Goal: Find specific page/section: Find specific page/section

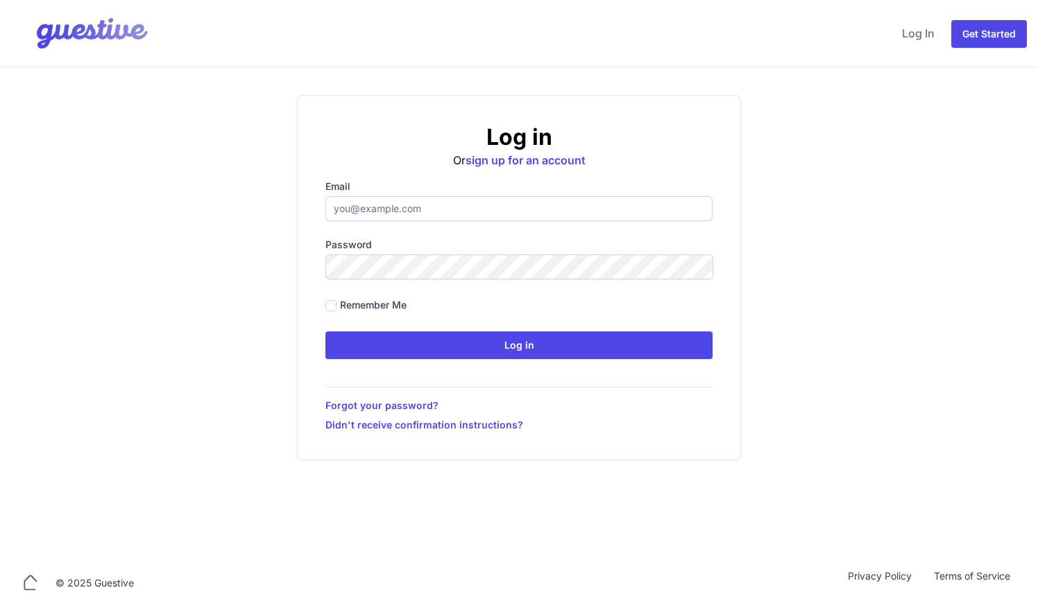
type input "[EMAIL_ADDRESS][DOMAIN_NAME]"
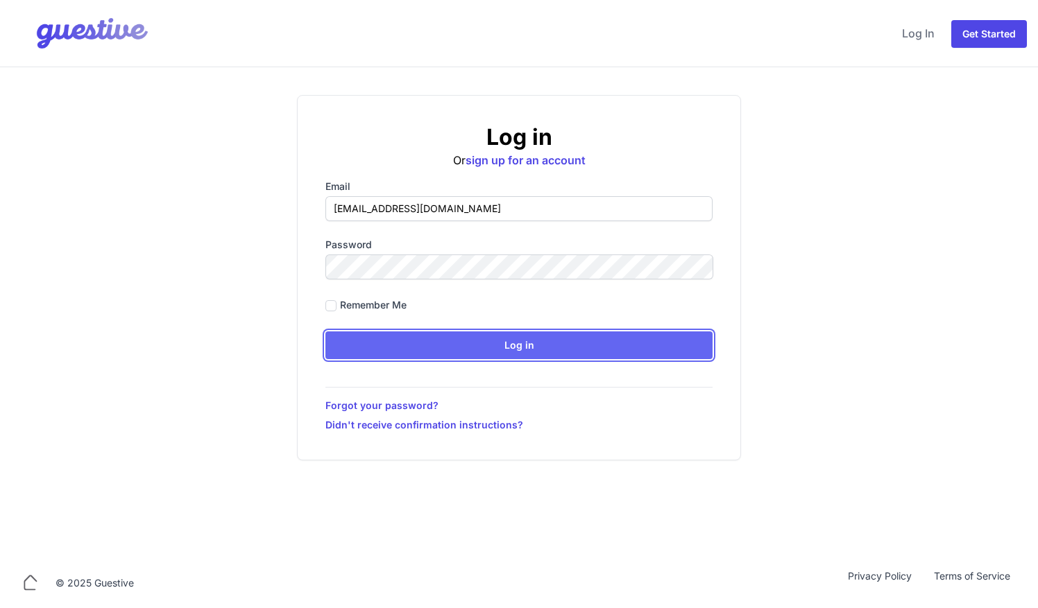
click at [497, 350] on input "Log in" at bounding box center [518, 346] width 387 height 28
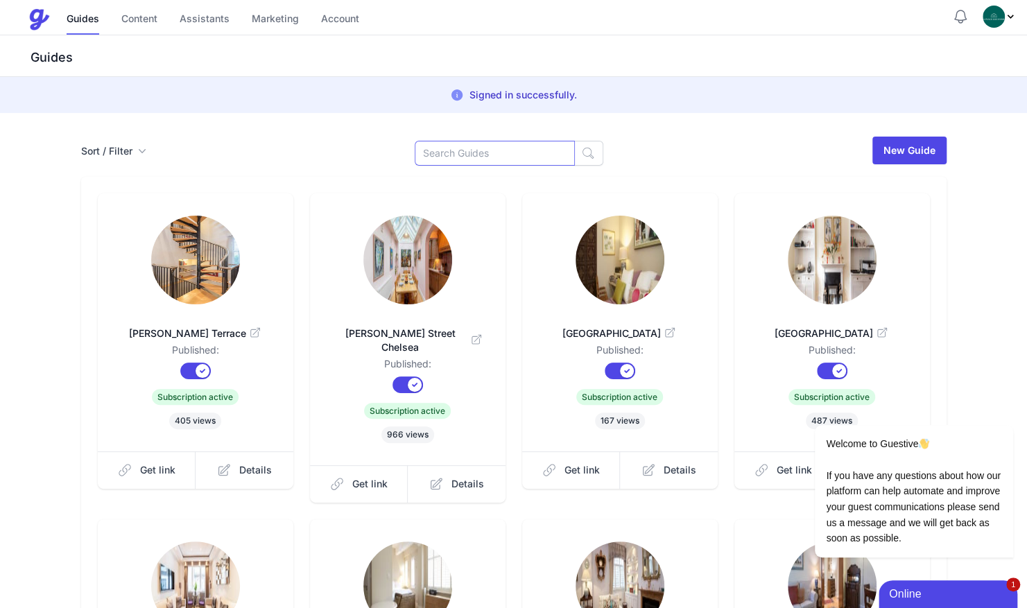
click at [483, 160] on input at bounding box center [495, 153] width 160 height 25
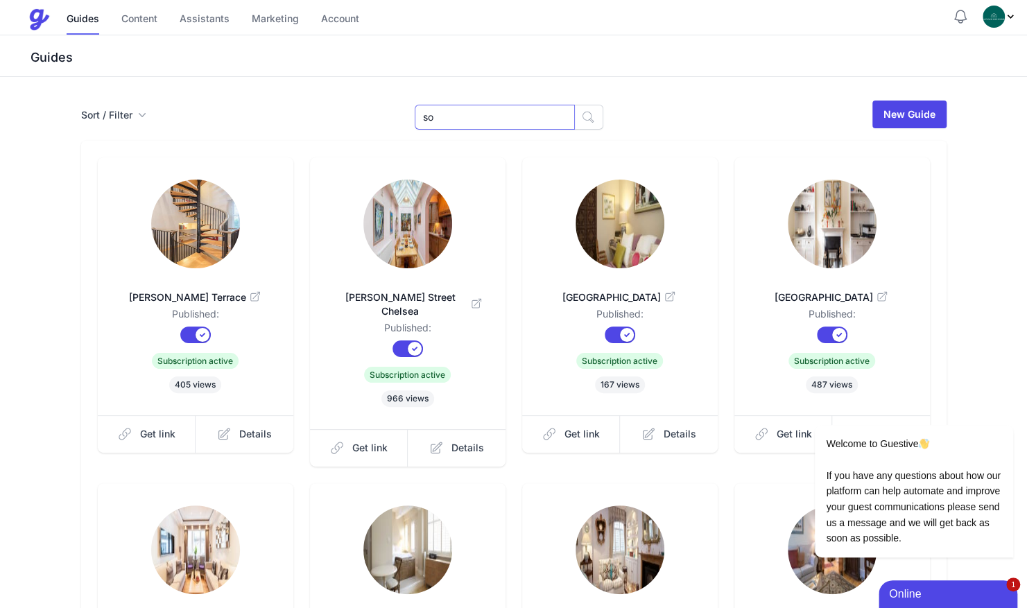
type input "s"
type input "2"
type input "36"
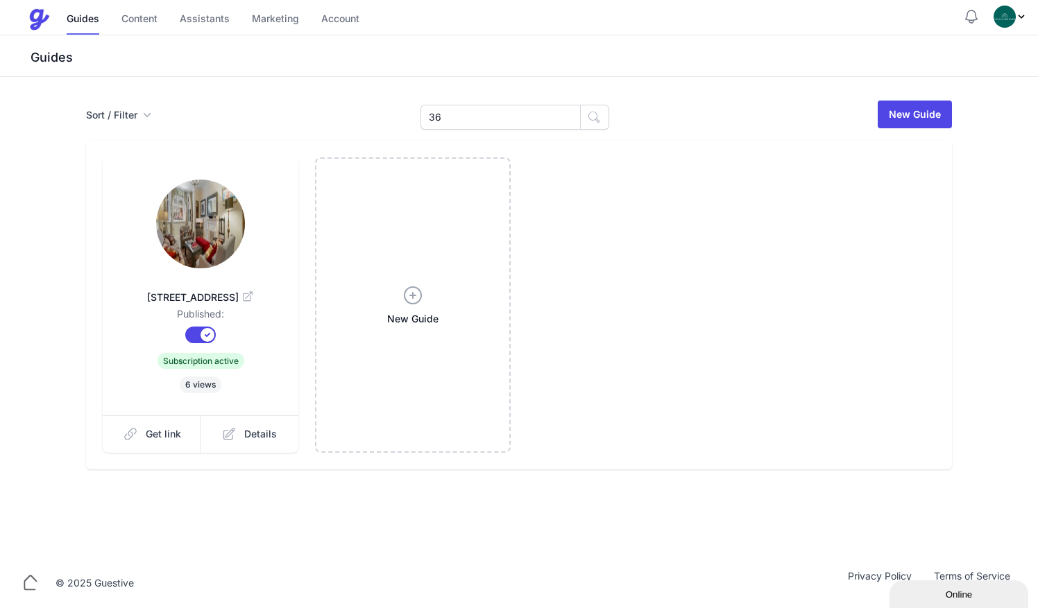
click at [205, 239] on img at bounding box center [200, 224] width 89 height 89
drag, startPoint x: 486, startPoint y: 114, endPoint x: 261, endPoint y: 98, distance: 225.4
click at [261, 98] on div "Sort / Filter Sort Name Created Unsorted All Published Unpublished Archived 36 …" at bounding box center [519, 317] width 1038 height 481
type input "sloa"
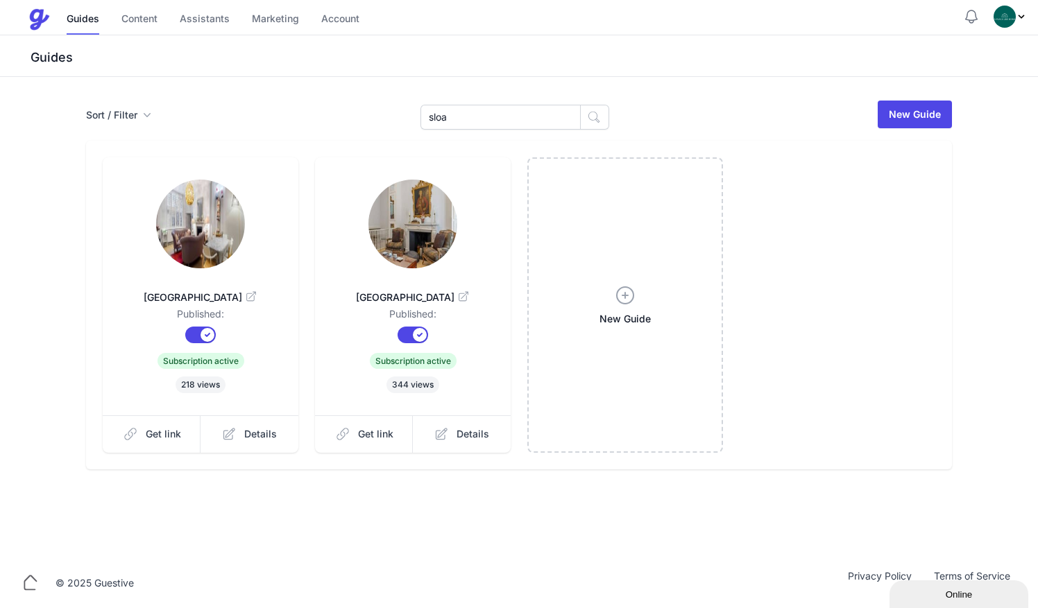
click at [402, 244] on img at bounding box center [412, 224] width 89 height 89
